Goal: Task Accomplishment & Management: Use online tool/utility

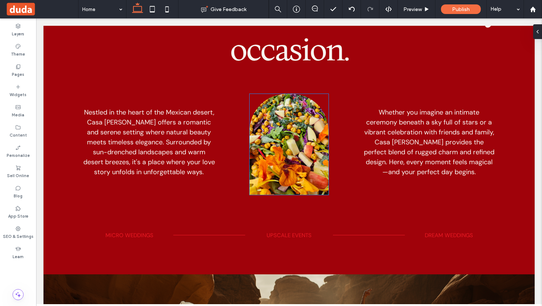
scroll to position [557, 0]
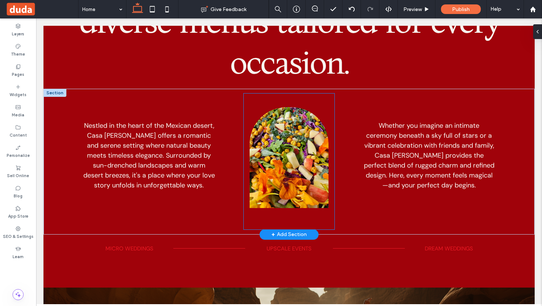
click at [290, 217] on div at bounding box center [289, 162] width 90 height 136
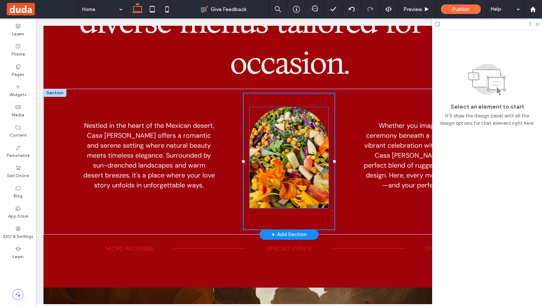
click at [298, 175] on img at bounding box center [289, 157] width 79 height 101
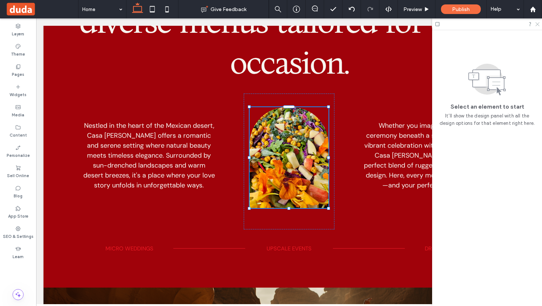
click at [537, 25] on use at bounding box center [537, 24] width 4 height 4
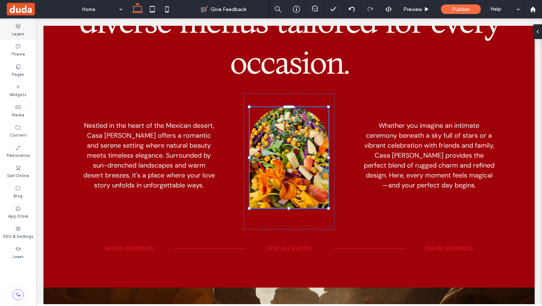
click at [18, 27] on icon at bounding box center [18, 26] width 6 height 6
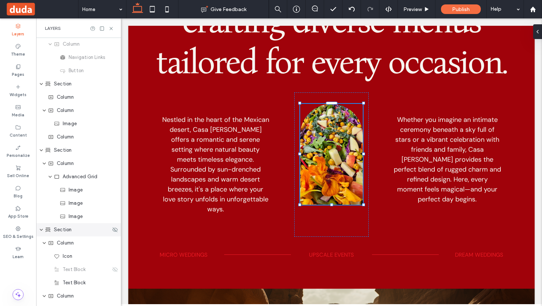
scroll to position [201, 0]
click at [80, 205] on span "Image" at bounding box center [76, 202] width 14 height 7
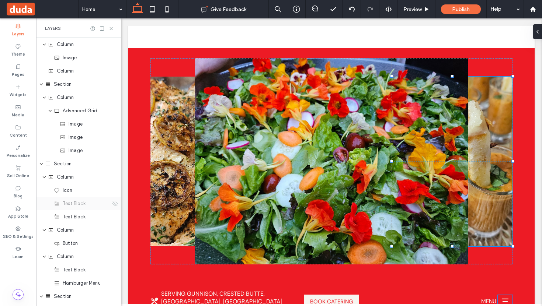
scroll to position [280, 0]
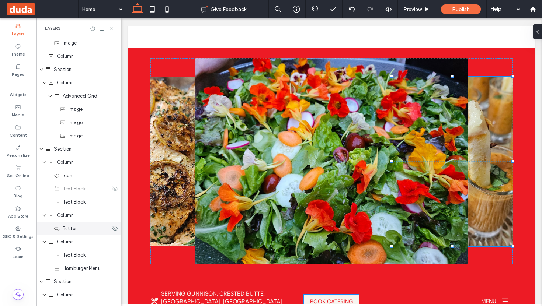
click at [74, 230] on span "Button" at bounding box center [70, 228] width 15 height 7
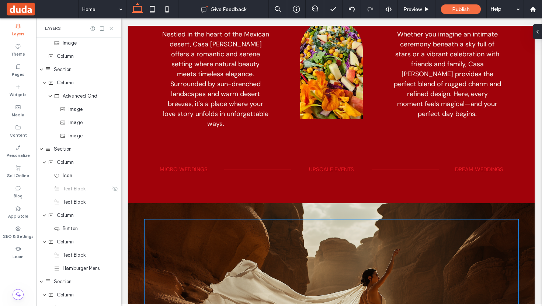
scroll to position [648, 0]
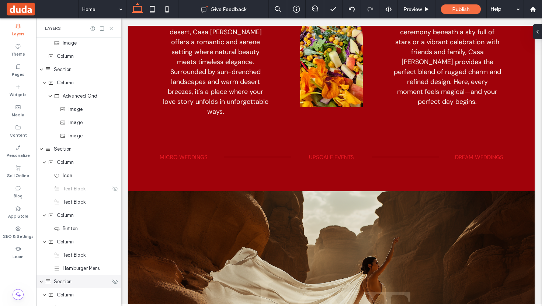
click at [41, 280] on icon "expand Section" at bounding box center [41, 282] width 4 height 6
click at [41, 280] on icon "expand Section" at bounding box center [41, 282] width 6 height 4
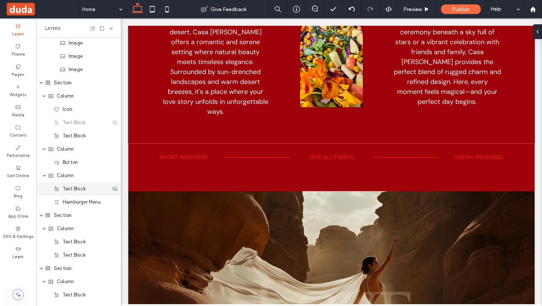
scroll to position [371, 0]
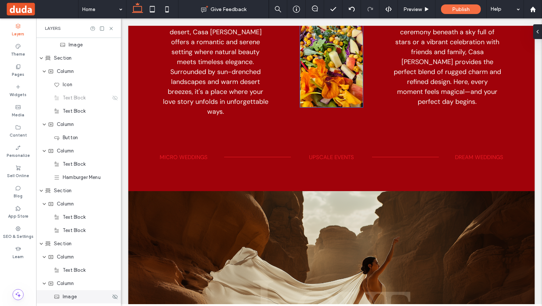
click at [68, 297] on span "Image" at bounding box center [70, 297] width 14 height 7
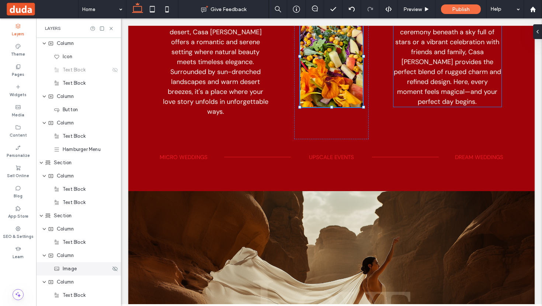
scroll to position [405, 0]
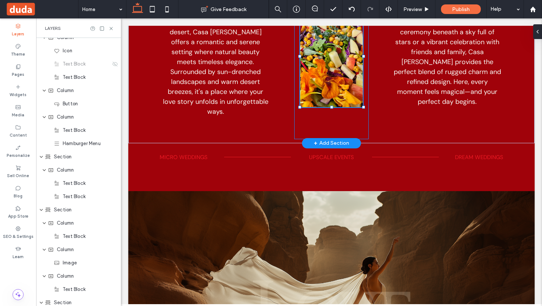
click at [337, 121] on div at bounding box center [331, 67] width 75 height 145
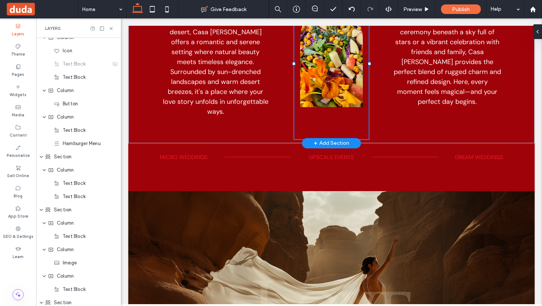
click at [330, 121] on div at bounding box center [331, 67] width 75 height 145
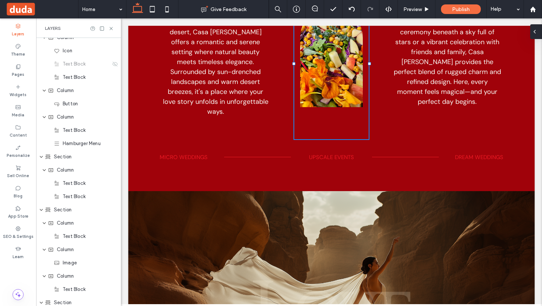
click at [537, 33] on icon at bounding box center [535, 32] width 6 height 6
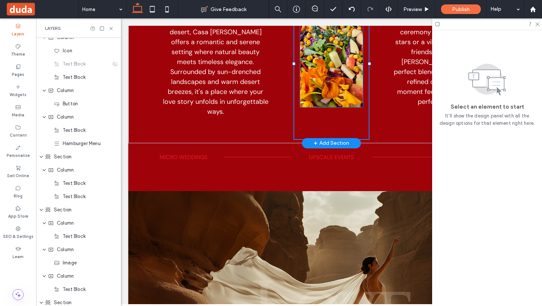
click at [342, 73] on img at bounding box center [331, 56] width 63 height 101
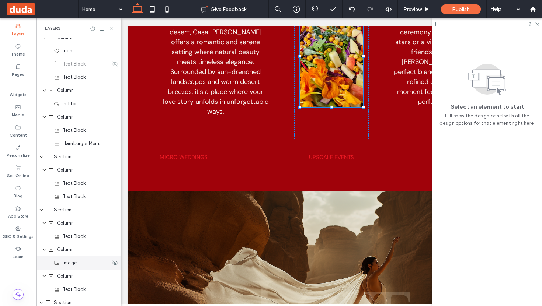
click at [65, 266] on span "Image" at bounding box center [70, 263] width 14 height 7
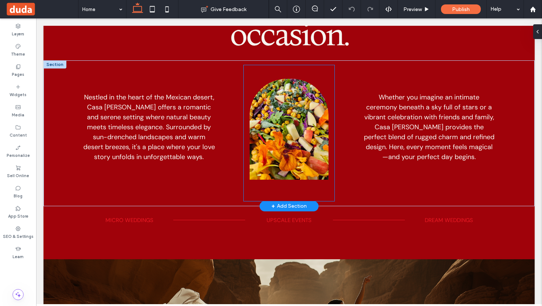
click at [299, 182] on div at bounding box center [289, 133] width 90 height 136
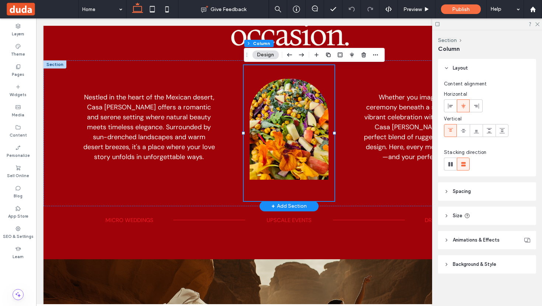
click at [287, 68] on div at bounding box center [289, 133] width 90 height 136
click at [327, 56] on icon "button" at bounding box center [328, 55] width 6 height 6
type input "**"
type input "*****"
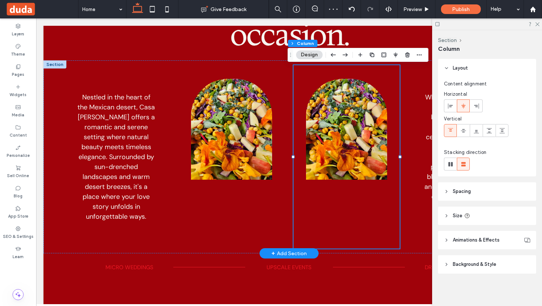
click at [348, 206] on div at bounding box center [347, 157] width 106 height 184
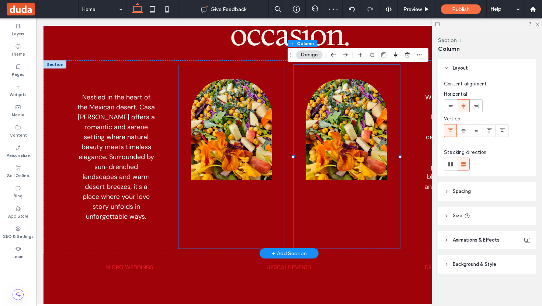
click at [271, 209] on div at bounding box center [231, 157] width 106 height 184
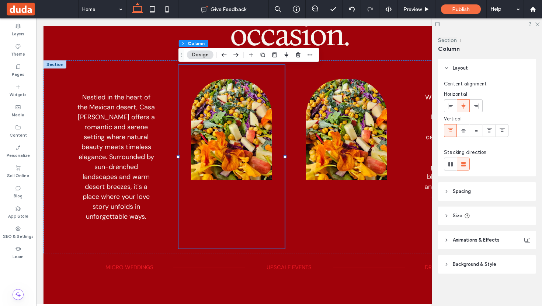
click at [448, 265] on icon at bounding box center [446, 264] width 5 height 5
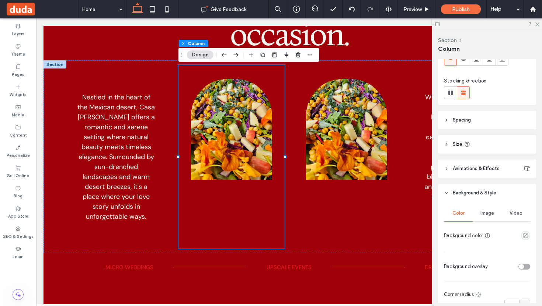
scroll to position [138, 0]
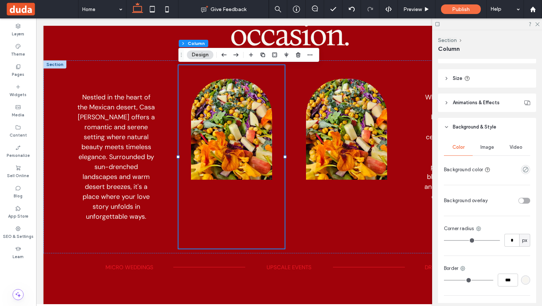
click at [487, 153] on div "Image" at bounding box center [487, 147] width 29 height 16
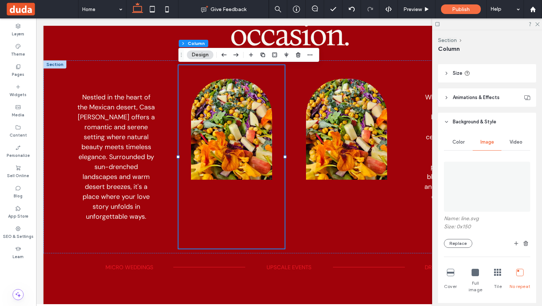
scroll to position [143, 0]
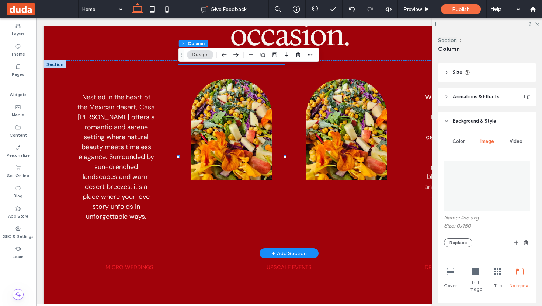
click at [369, 67] on div at bounding box center [347, 157] width 106 height 184
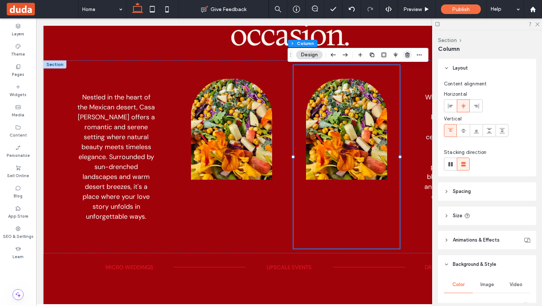
click at [407, 54] on icon "button" at bounding box center [408, 55] width 6 height 6
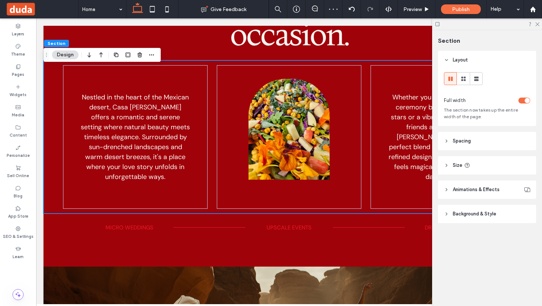
click at [540, 21] on div at bounding box center [487, 23] width 110 height 11
click at [536, 25] on icon at bounding box center [537, 23] width 5 height 5
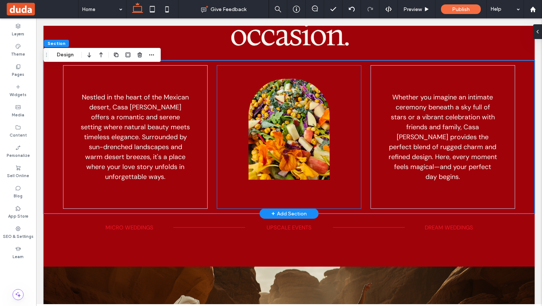
click at [297, 188] on div at bounding box center [289, 137] width 145 height 144
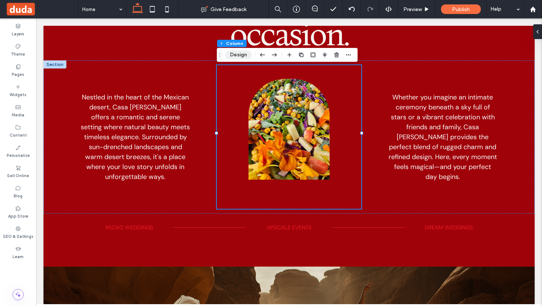
click at [235, 55] on button "Design" at bounding box center [238, 55] width 27 height 9
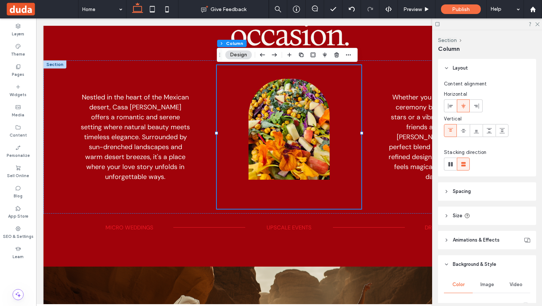
scroll to position [187, 0]
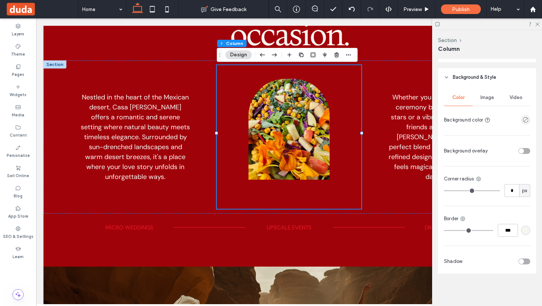
click at [486, 99] on span "Image" at bounding box center [488, 98] width 14 height 6
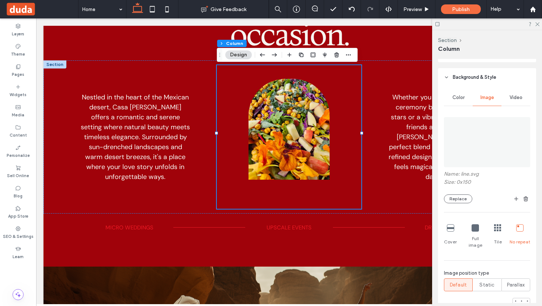
click at [489, 138] on figure at bounding box center [487, 142] width 86 height 50
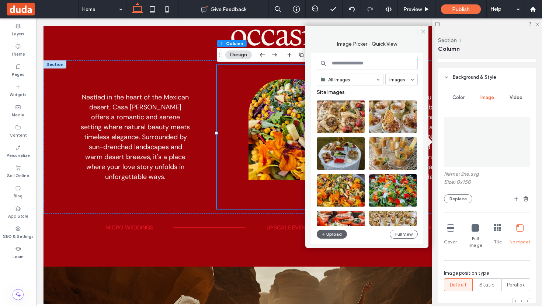
click at [375, 64] on input at bounding box center [367, 63] width 101 height 13
type input "****"
click at [424, 31] on icon at bounding box center [423, 32] width 6 height 6
